Goal: Task Accomplishment & Management: Use online tool/utility

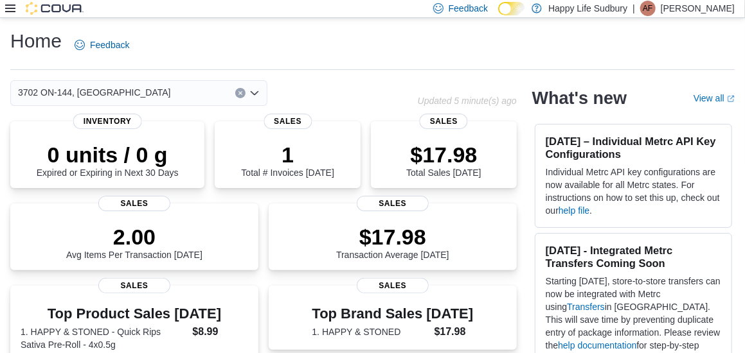
click at [19, 11] on div at bounding box center [44, 8] width 78 height 13
click at [14, 10] on icon at bounding box center [10, 8] width 10 height 10
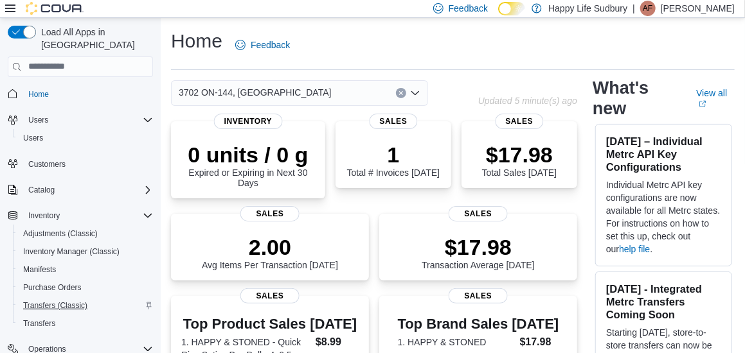
scroll to position [139, 0]
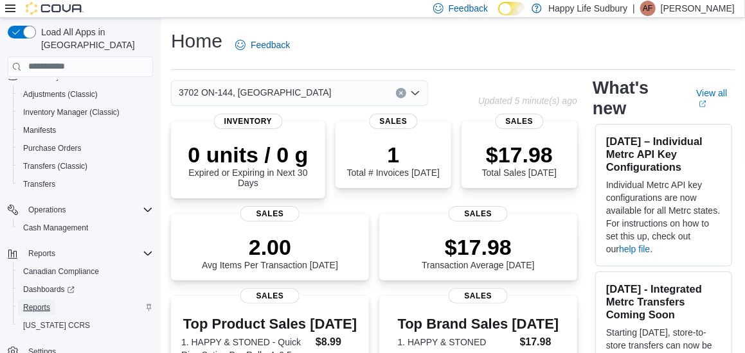
click at [32, 300] on span "Reports" at bounding box center [36, 307] width 27 height 15
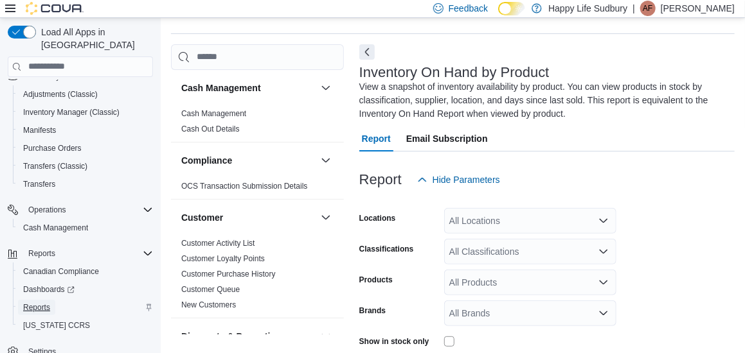
scroll to position [57, 0]
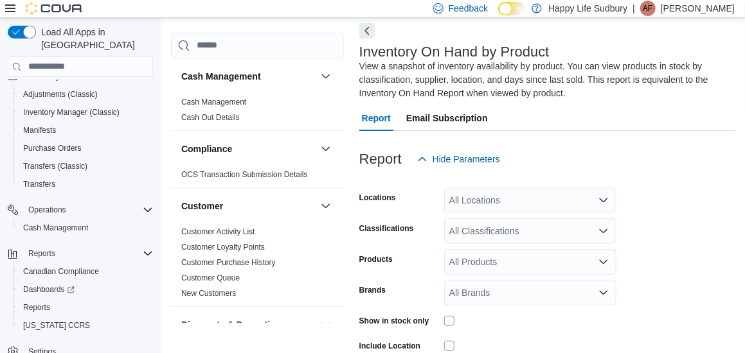
click at [368, 30] on button "Next" at bounding box center [366, 30] width 15 height 15
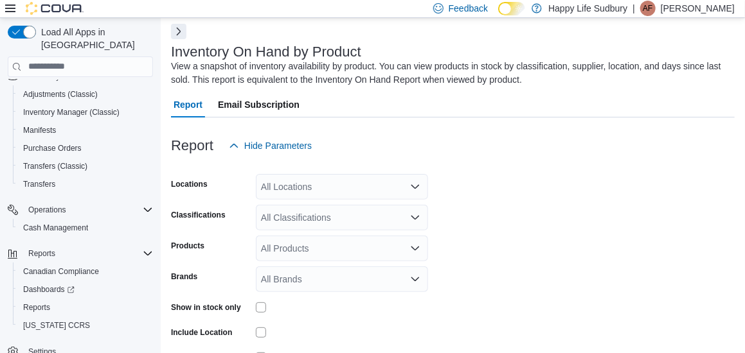
click at [419, 184] on icon "Open list of options" at bounding box center [415, 187] width 10 height 10
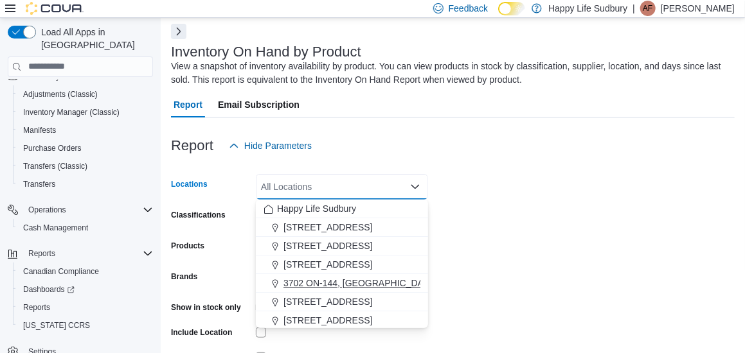
click at [366, 286] on span "3702 ON-144, Chelmsford" at bounding box center [359, 283] width 153 height 13
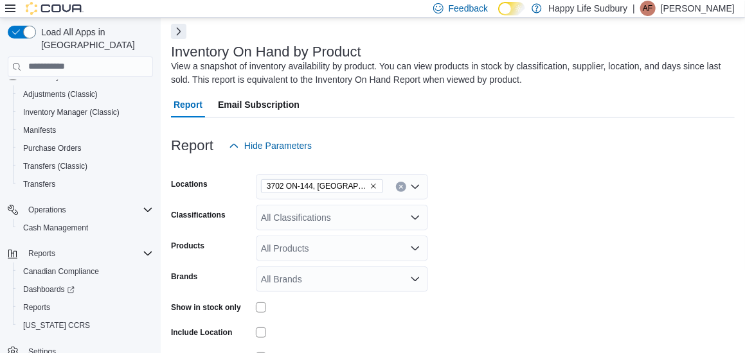
click at [529, 260] on form "Locations 3702 ON-144, Chelmsford Classifications All Classifications Products …" at bounding box center [452, 294] width 563 height 270
click at [410, 214] on icon "Open list of options" at bounding box center [415, 218] width 10 height 10
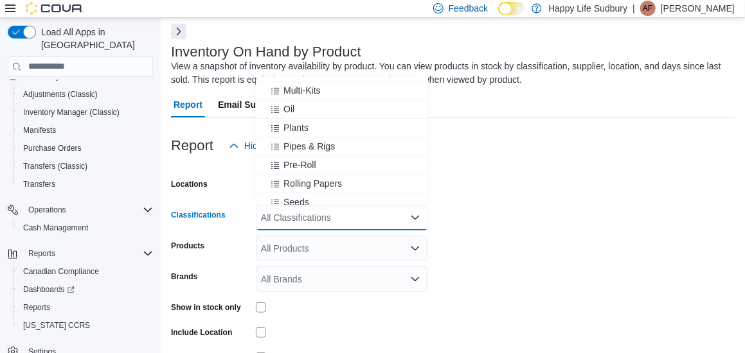
scroll to position [237, 0]
click at [308, 163] on span "Pre-Roll" at bounding box center [299, 165] width 33 height 13
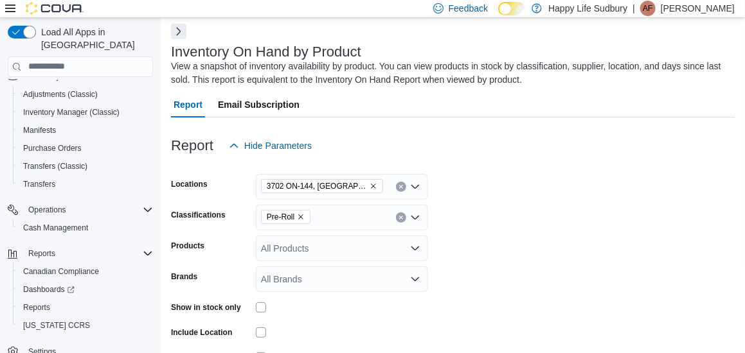
click at [538, 186] on form "Locations 3702 ON-144, Chelmsford Classifications Pre-Roll Products All Product…" at bounding box center [452, 294] width 563 height 270
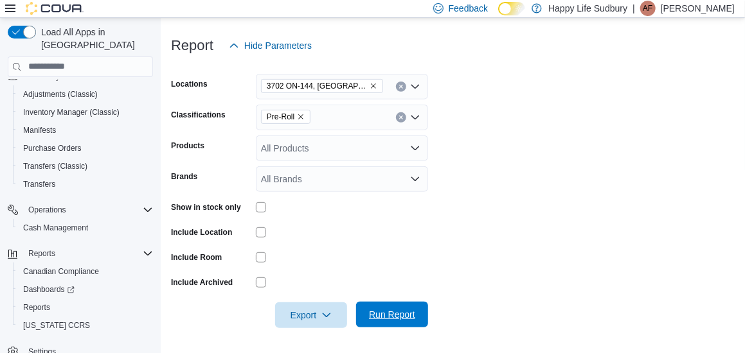
click at [375, 315] on span "Run Report" at bounding box center [392, 314] width 46 height 13
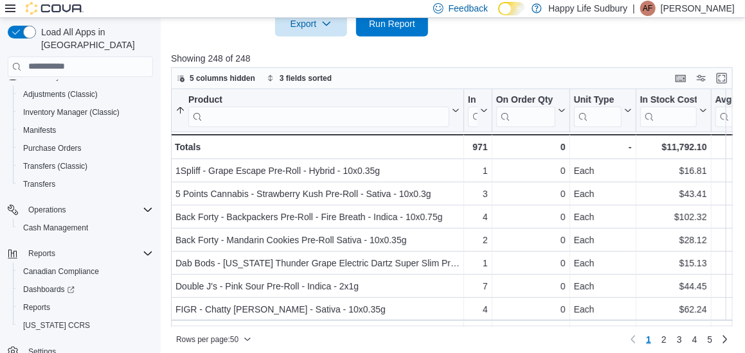
scroll to position [455, 0]
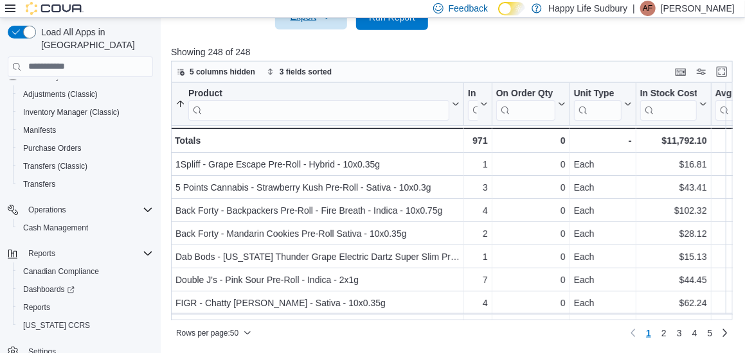
click at [312, 22] on span "Export" at bounding box center [311, 17] width 57 height 26
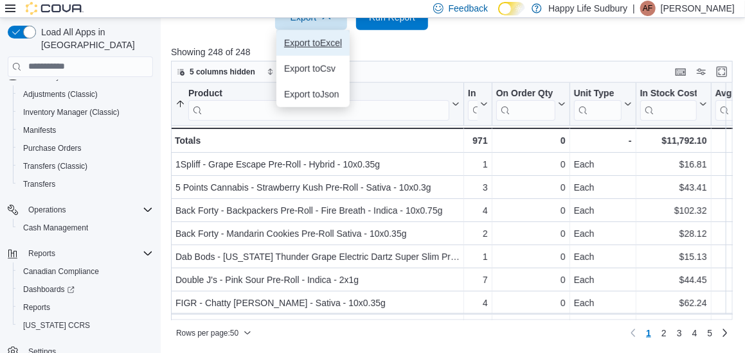
click at [331, 45] on span "Export to Excel" at bounding box center [313, 43] width 58 height 10
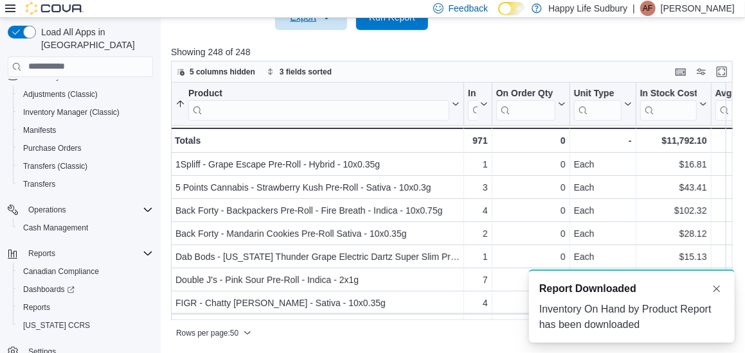
scroll to position [0, 0]
